Goal: Transaction & Acquisition: Purchase product/service

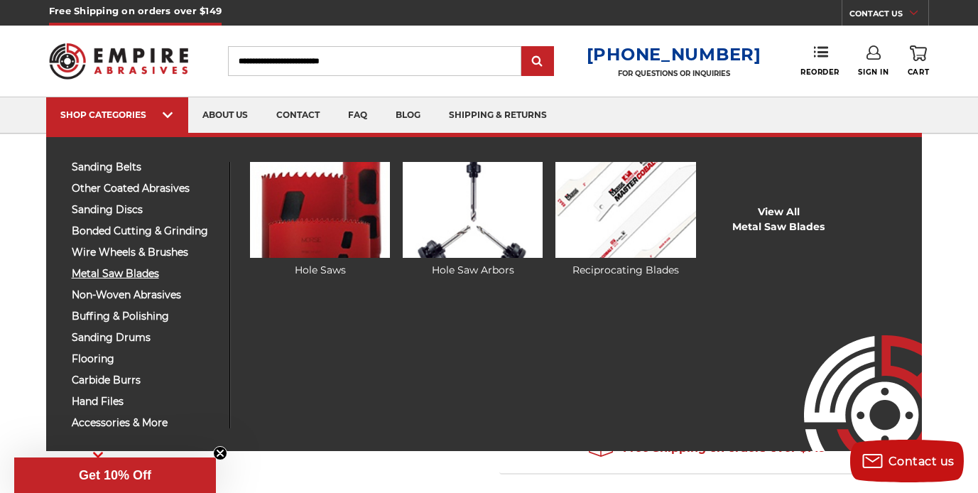
scroll to position [4, 0]
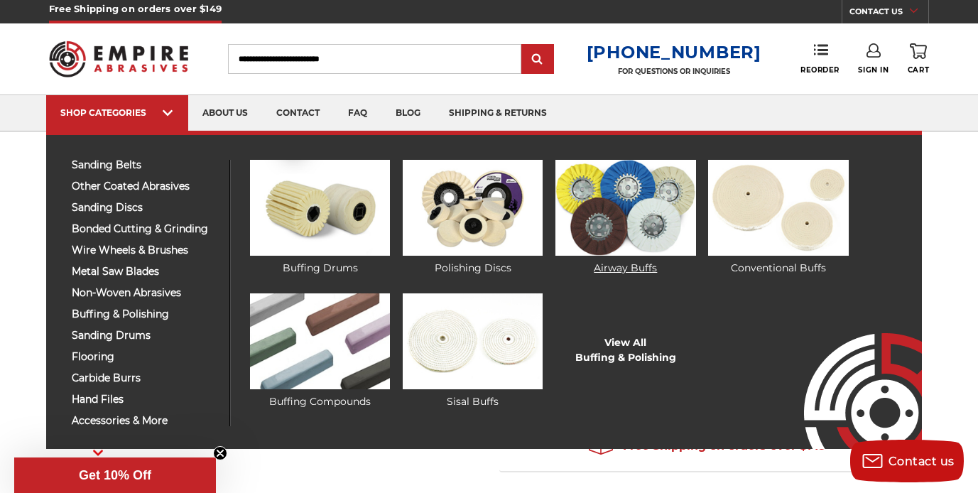
click at [613, 208] on img at bounding box center [625, 208] width 140 height 96
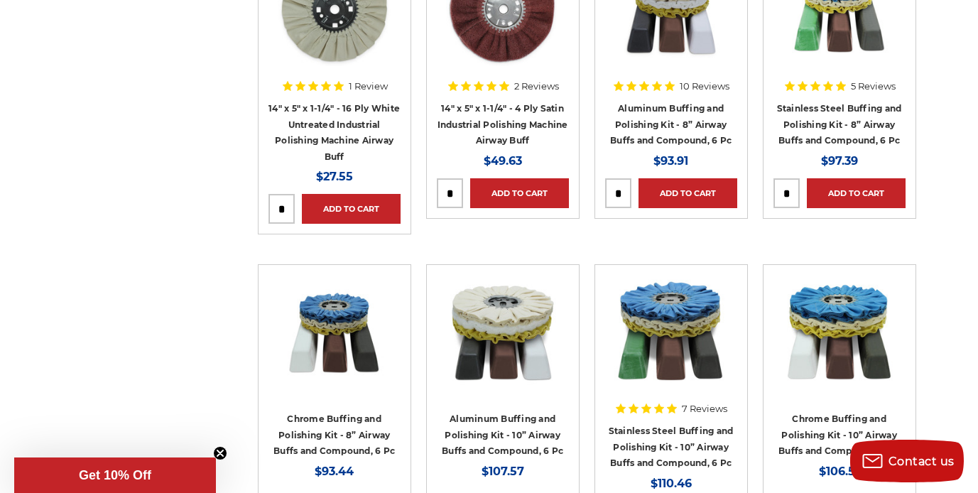
scroll to position [1303, 0]
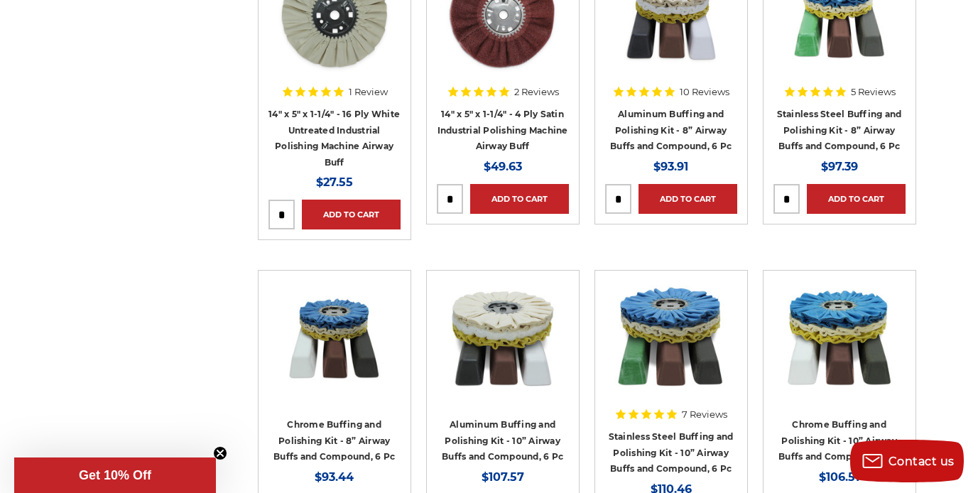
click at [863, 176] on div "Add to Cart" at bounding box center [839, 195] width 132 height 38
click at [837, 87] on div at bounding box center [839, 24] width 132 height 132
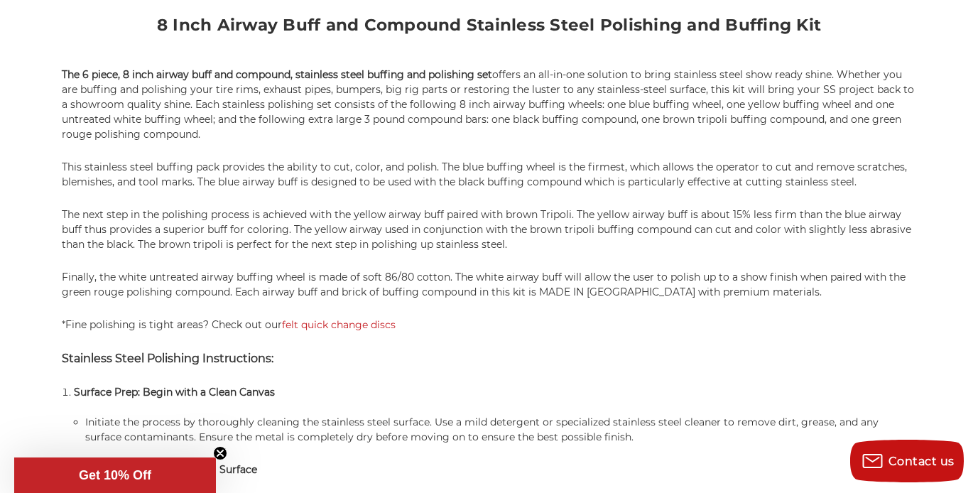
scroll to position [923, 0]
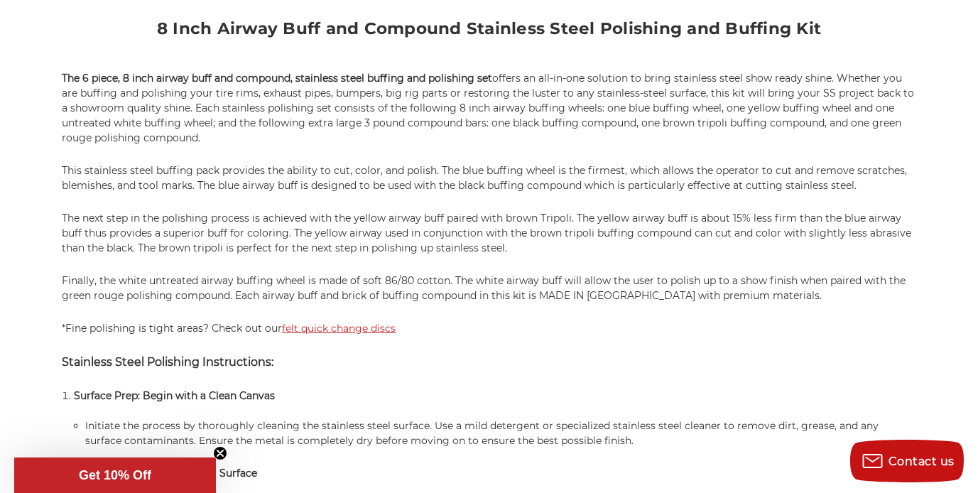
click at [359, 329] on link "felt quick change discs" at bounding box center [339, 328] width 114 height 13
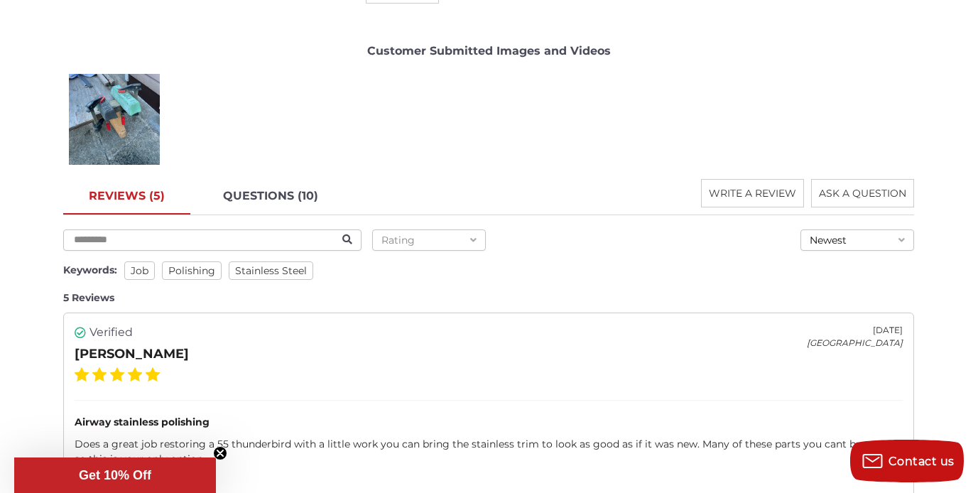
scroll to position [2354, 0]
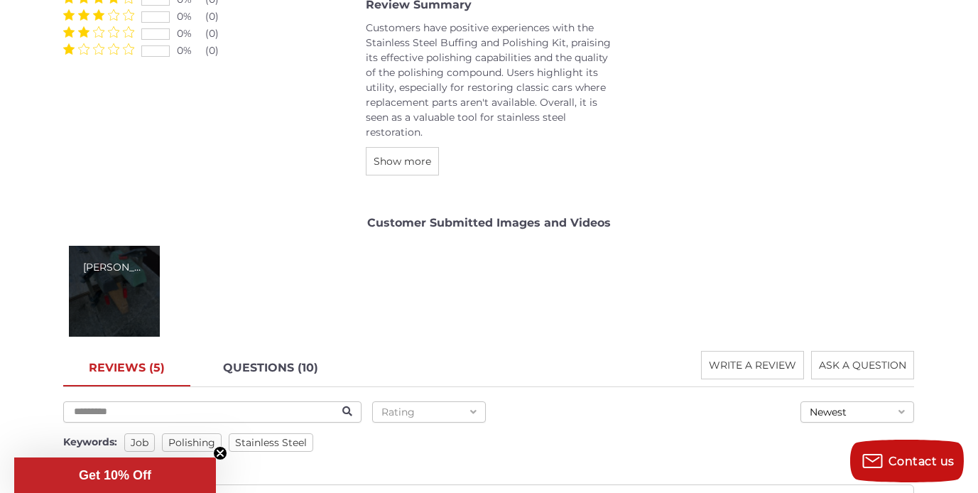
click at [129, 289] on div "Robert B." at bounding box center [114, 291] width 91 height 91
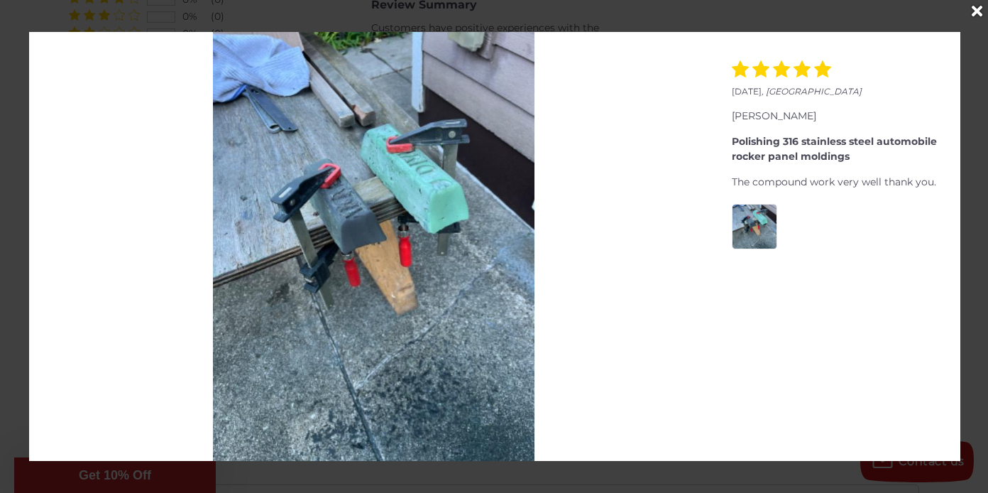
click at [977, 16] on icon "Close" at bounding box center [977, 12] width 11 height 16
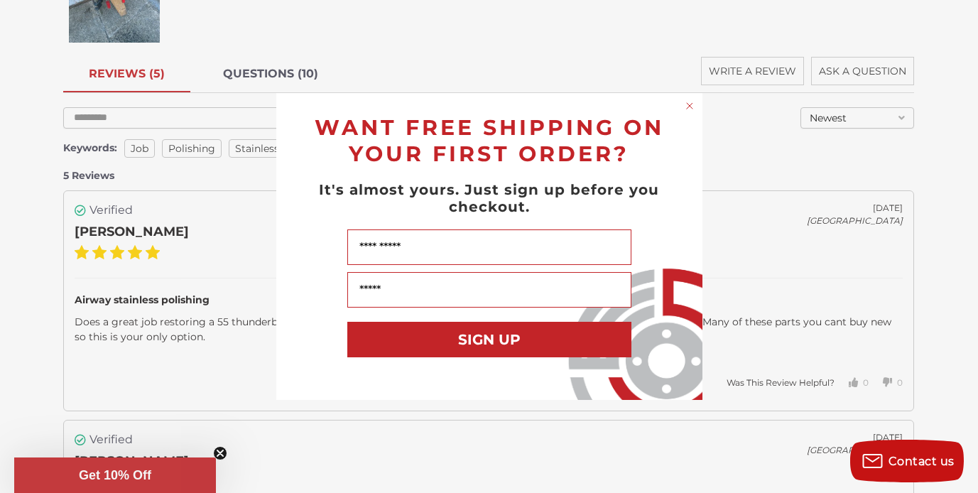
scroll to position [2649, 0]
click at [199, 228] on div "Close dialog WANT FREE SHIPPING ON YOUR FIRST ORDER? It's almost yours. Just si…" at bounding box center [489, 246] width 978 height 493
click at [684, 118] on div "WANT FREE SHIPPING ON YOUR FIRST ORDER?" at bounding box center [489, 137] width 398 height 60
click at [687, 108] on icon "Close dialog" at bounding box center [689, 106] width 6 height 6
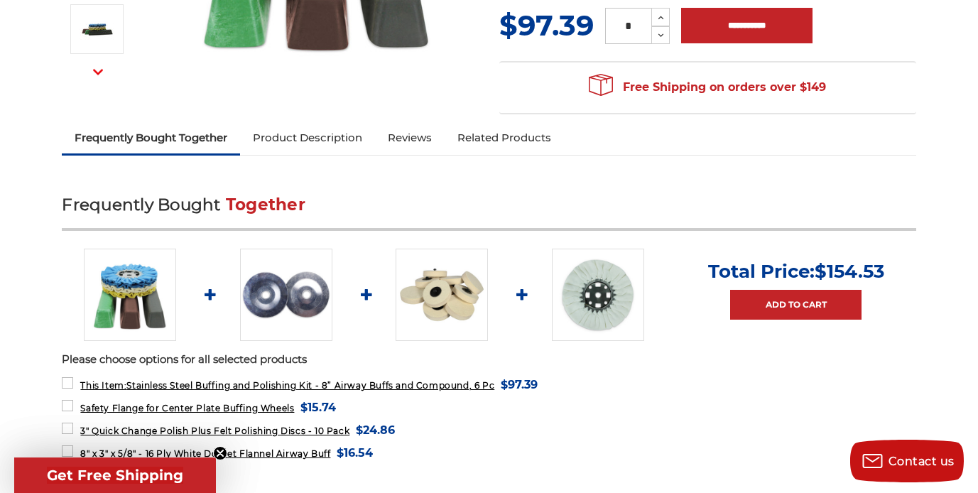
scroll to position [387, 0]
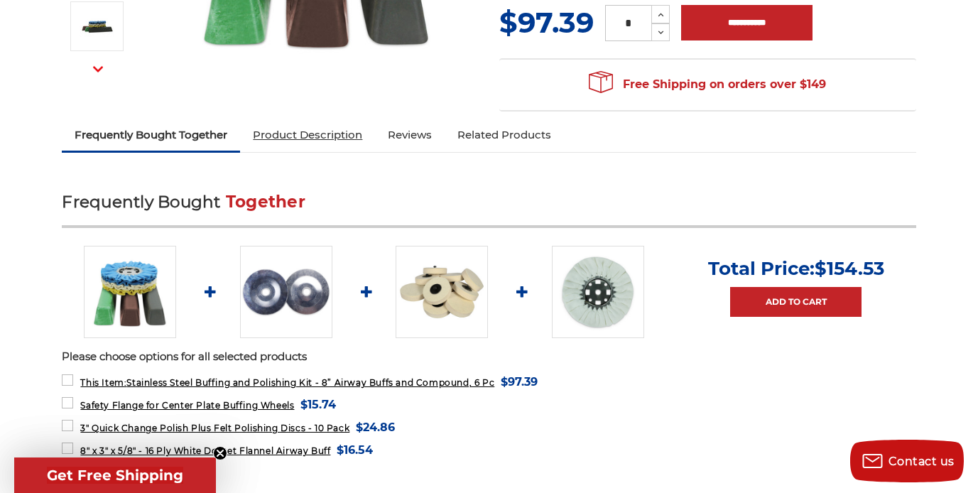
click at [305, 136] on link "Product Description" at bounding box center [307, 134] width 135 height 31
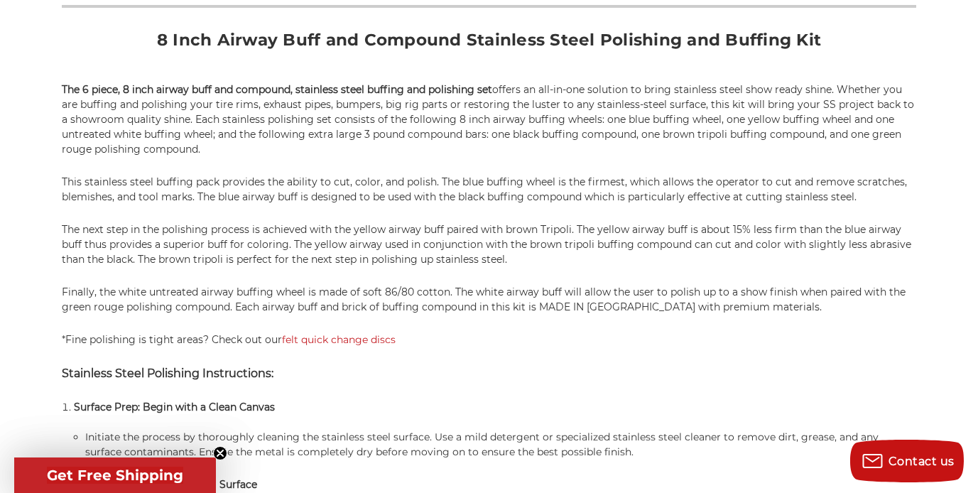
scroll to position [912, 0]
click at [293, 150] on p "The 6 piece, 8 inch airway buff and compound, stainless steel buffing and polis…" at bounding box center [488, 119] width 853 height 75
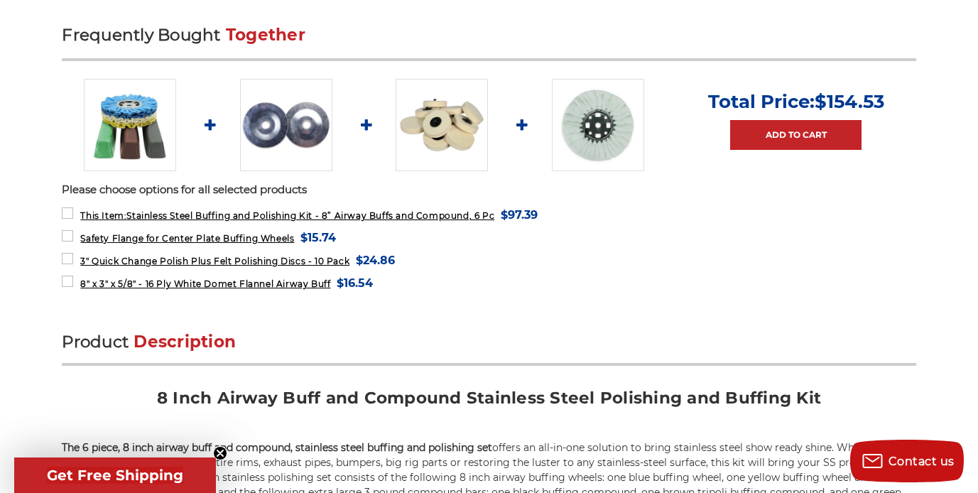
scroll to position [550, 0]
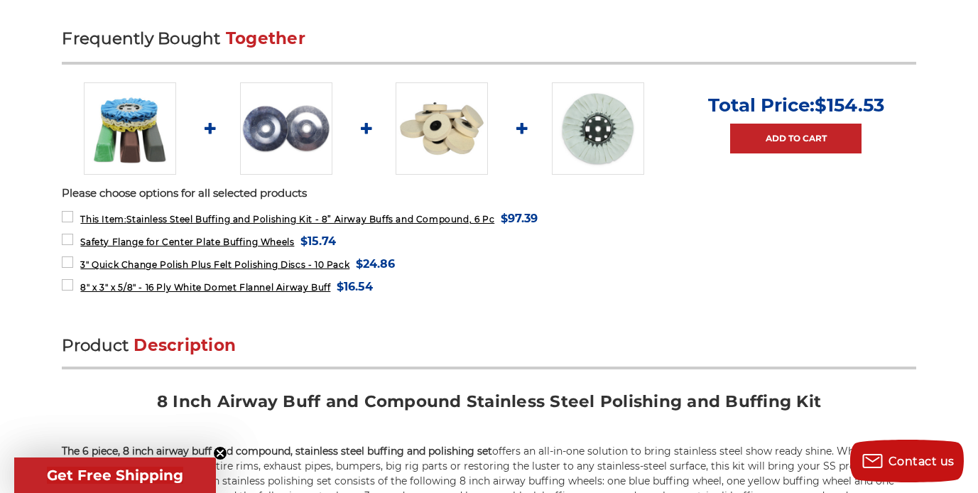
click at [305, 133] on img at bounding box center [286, 128] width 92 height 92
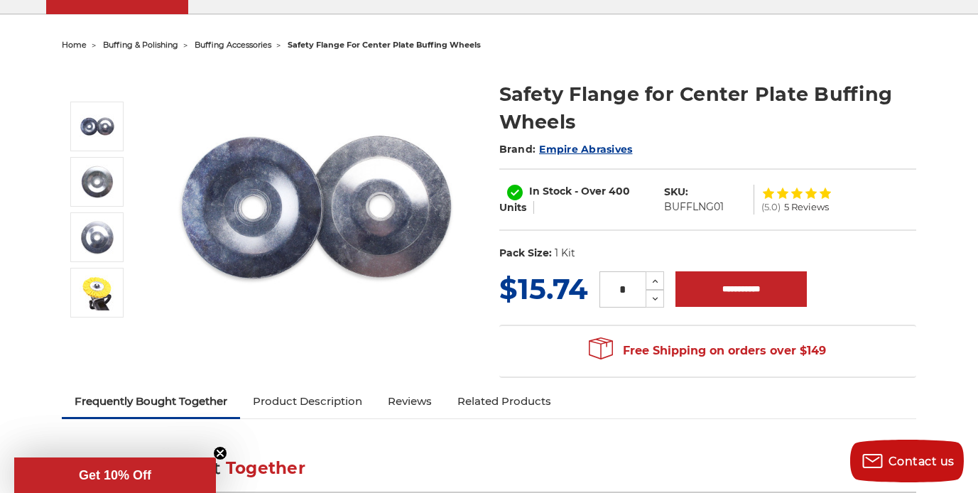
scroll to position [128, 0]
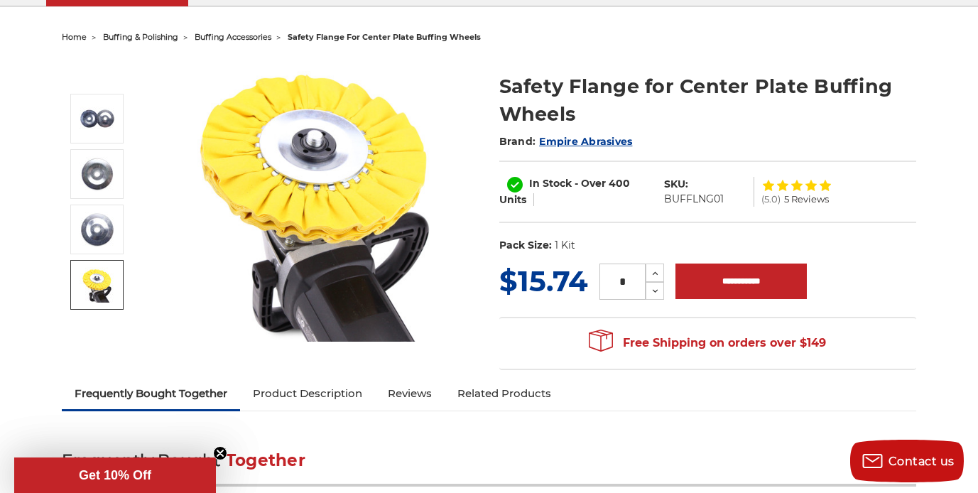
click at [616, 264] on input "*" at bounding box center [622, 281] width 46 height 36
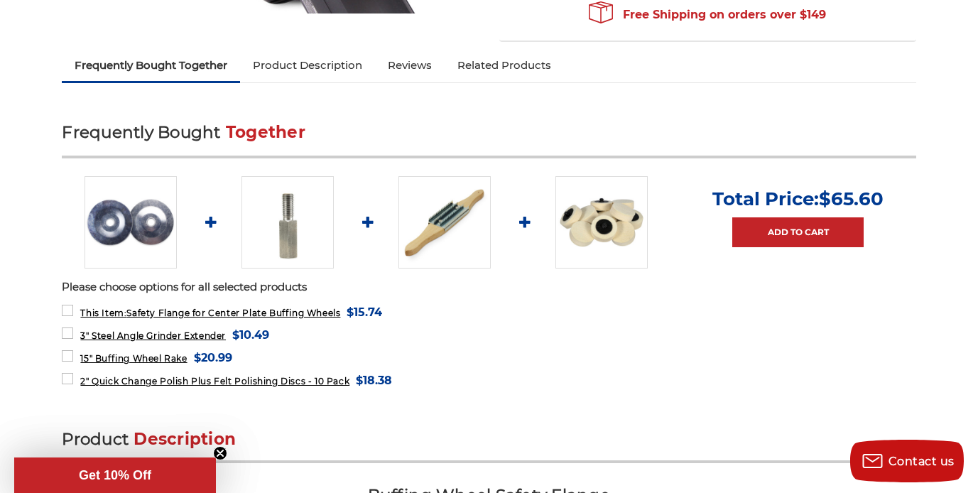
scroll to position [458, 0]
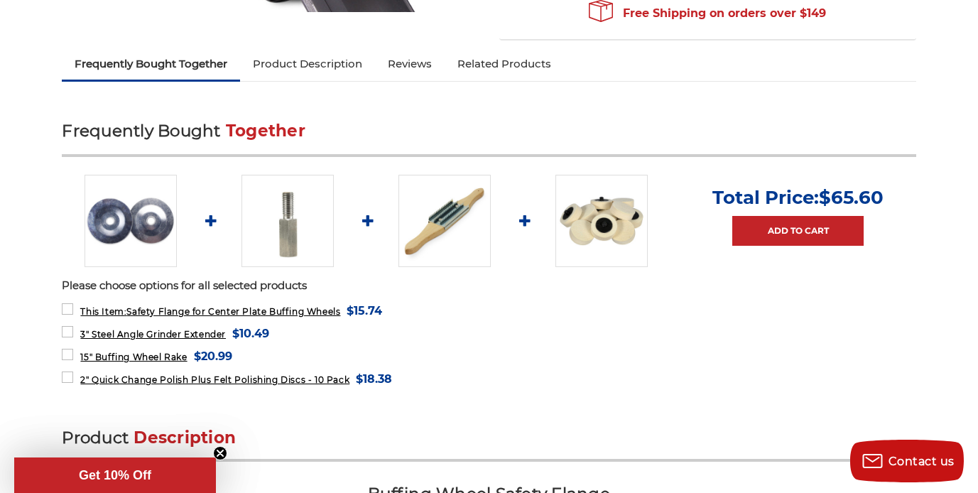
click at [287, 218] on img at bounding box center [287, 221] width 92 height 92
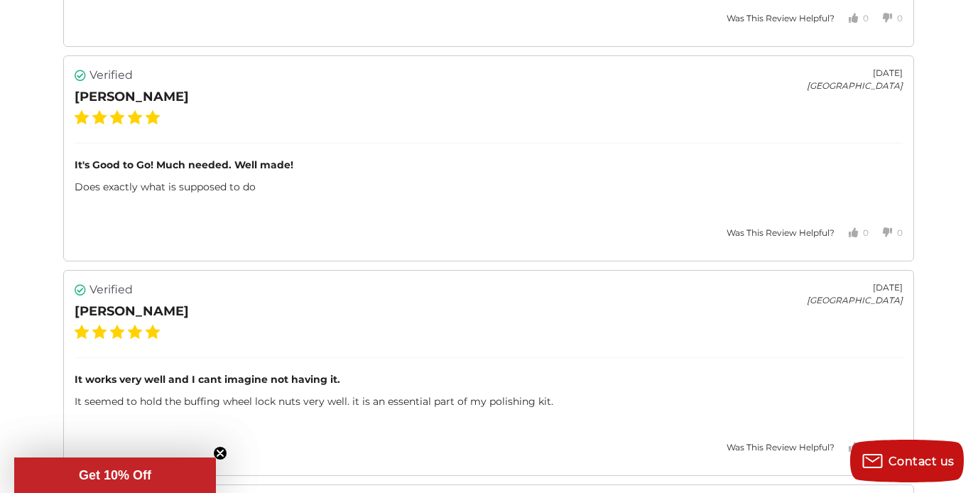
scroll to position [2588, 0]
